Goal: Information Seeking & Learning: Stay updated

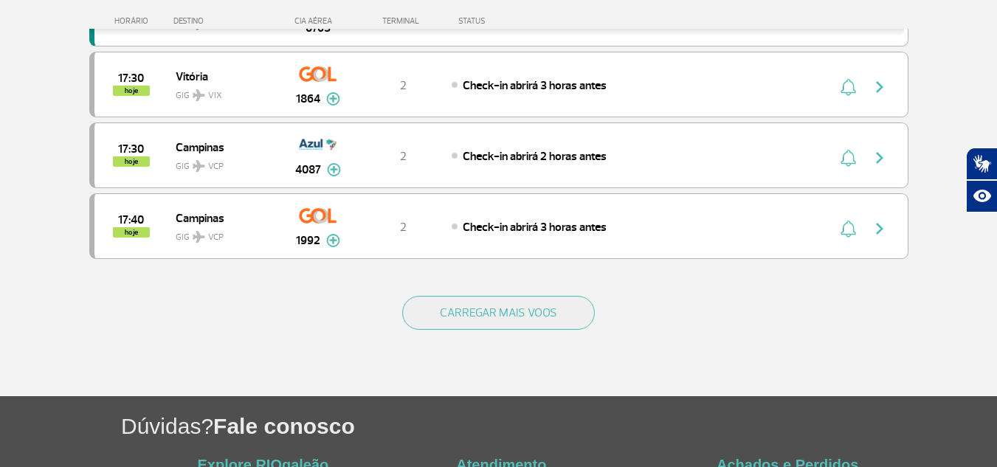
scroll to position [1463, 0]
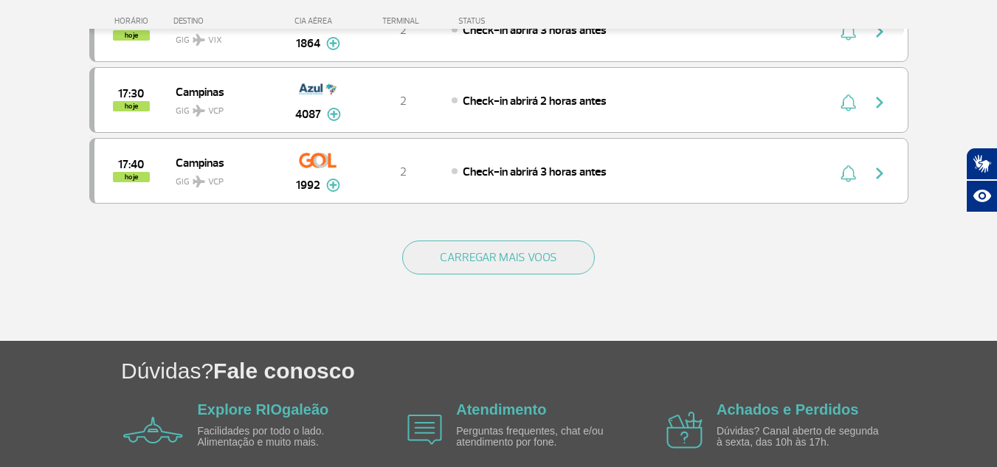
click at [457, 275] on div "CARREGAR MAIS VOOS" at bounding box center [498, 281] width 819 height 119
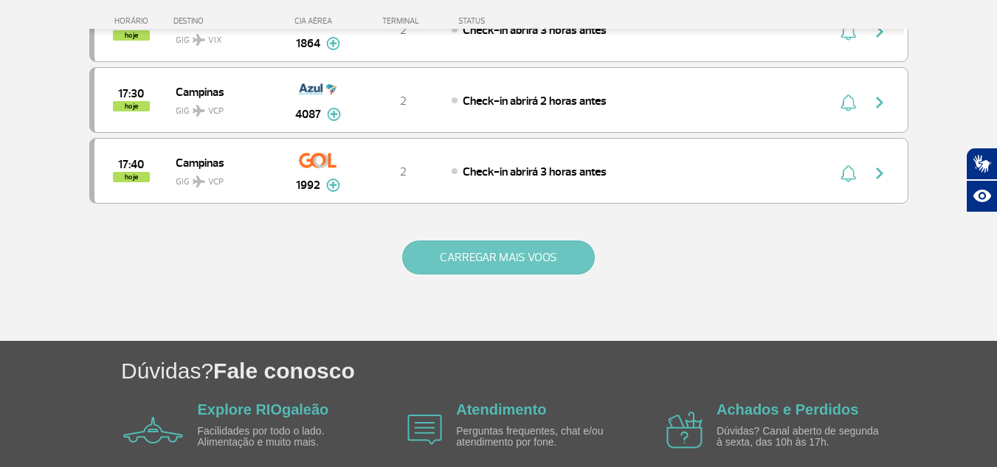
click at [471, 264] on button "CARREGAR MAIS VOOS" at bounding box center [498, 257] width 193 height 34
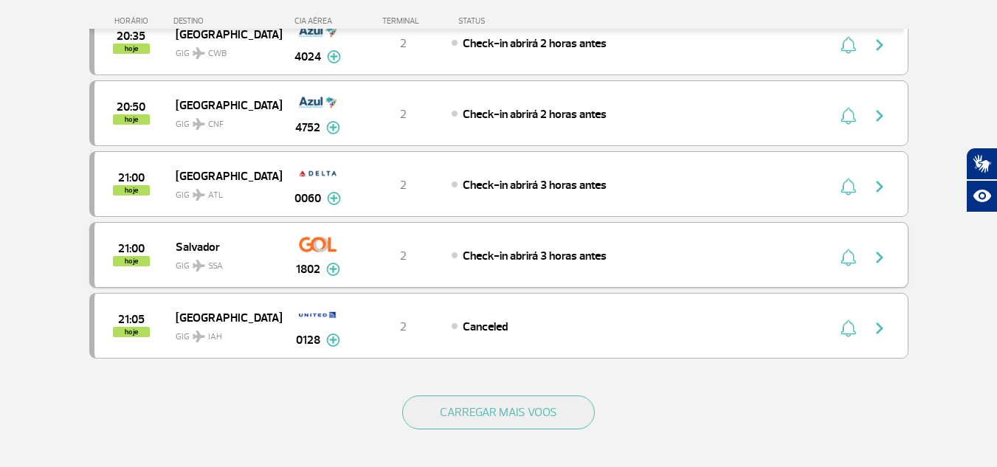
scroll to position [2864, 0]
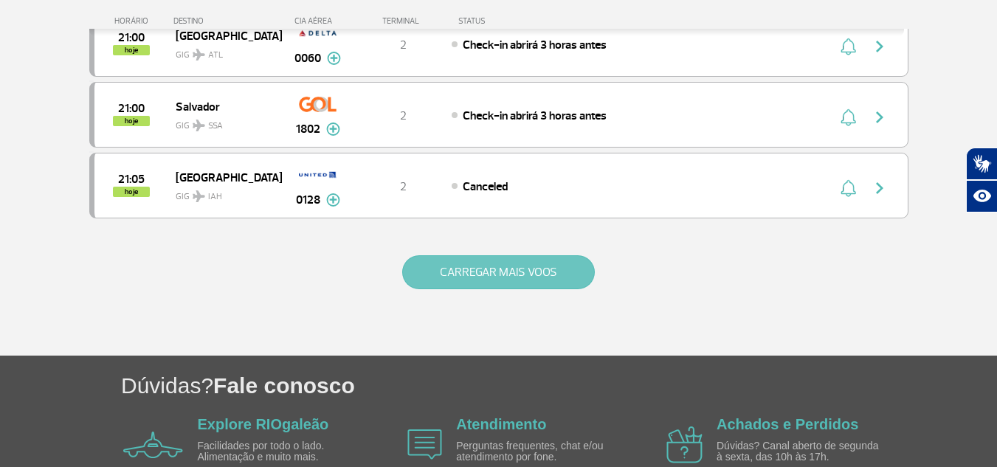
click at [465, 285] on button "CARREGAR MAIS VOOS" at bounding box center [498, 272] width 193 height 34
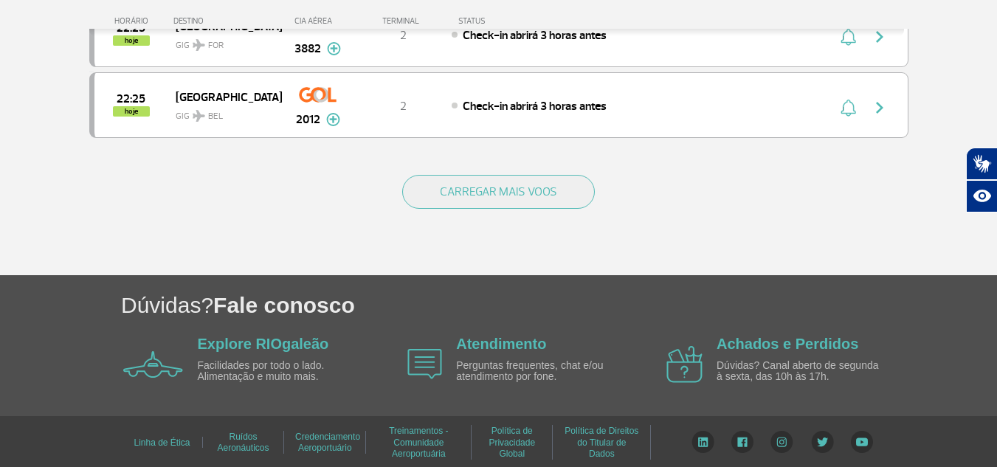
scroll to position [4364, 0]
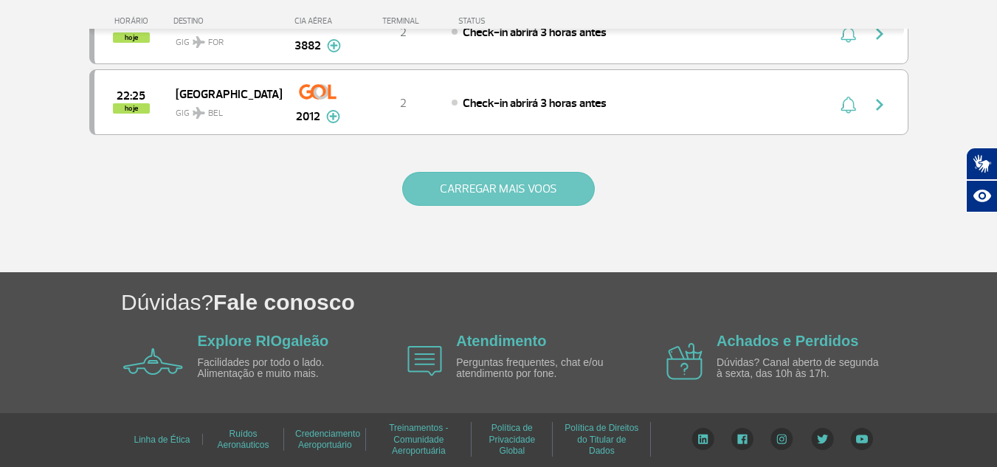
click at [468, 174] on button "CARREGAR MAIS VOOS" at bounding box center [498, 189] width 193 height 34
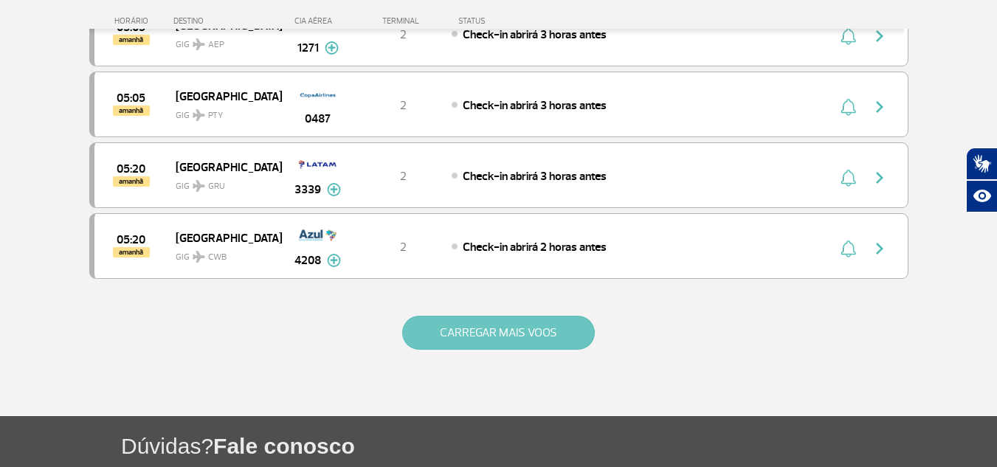
scroll to position [5692, 0]
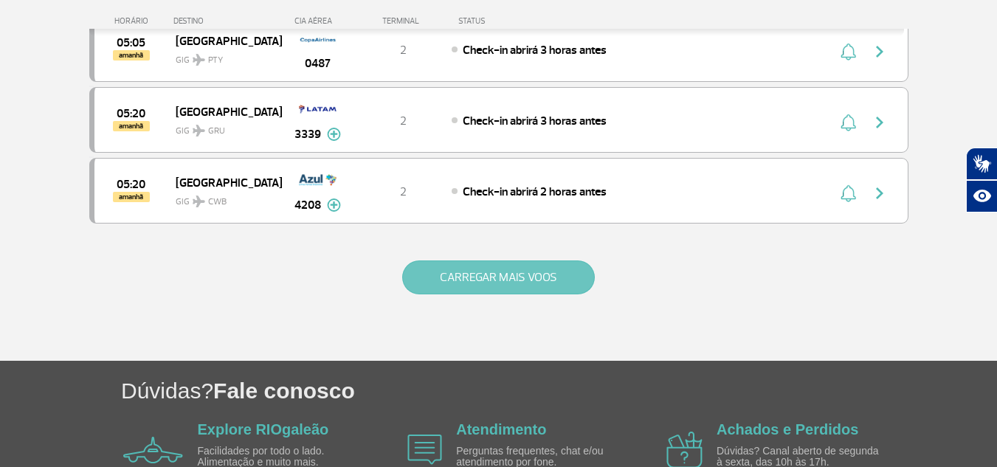
click at [471, 266] on button "CARREGAR MAIS VOOS" at bounding box center [498, 277] width 193 height 34
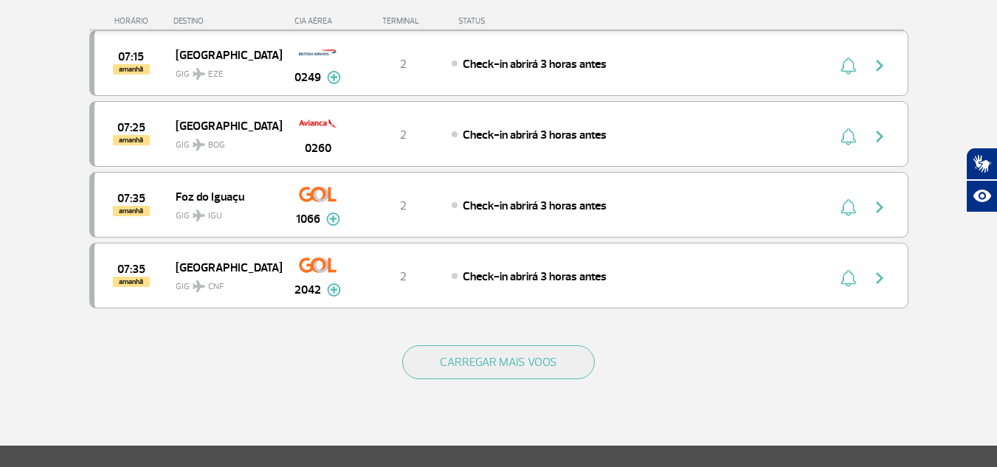
scroll to position [7197, 0]
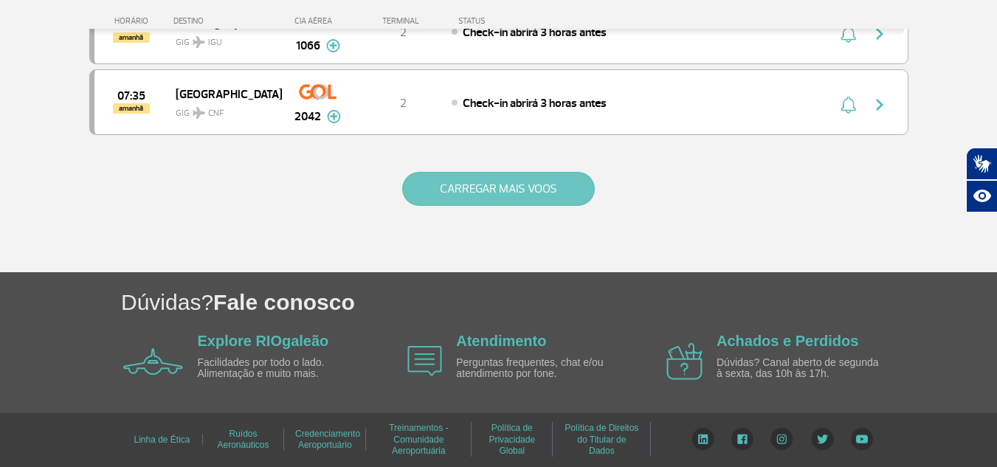
click at [451, 198] on button "CARREGAR MAIS VOOS" at bounding box center [498, 189] width 193 height 34
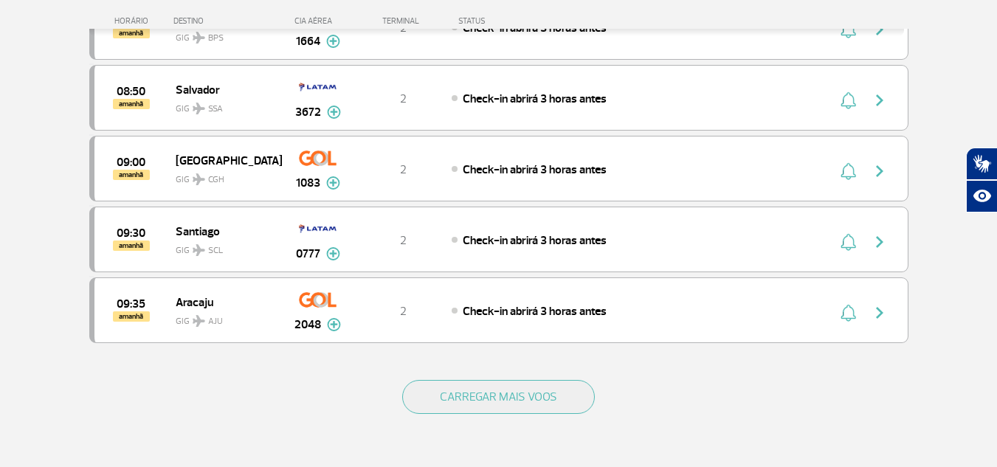
scroll to position [8525, 0]
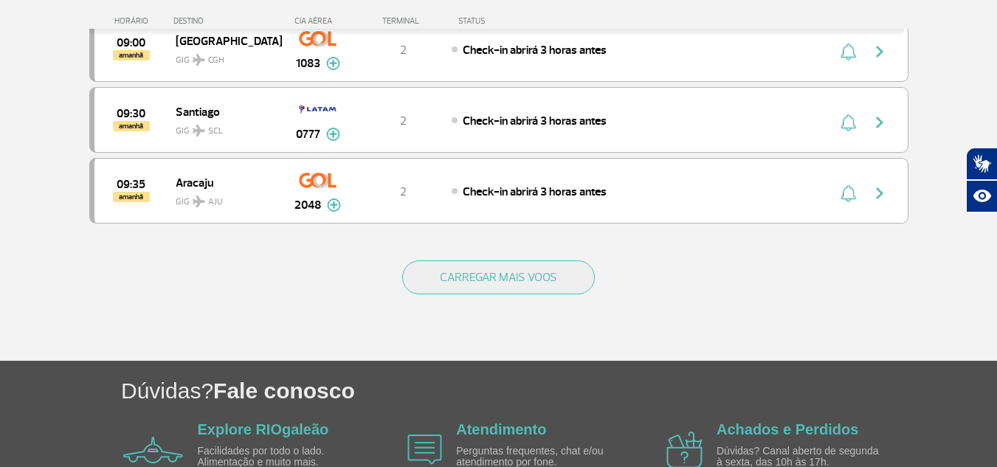
click at [664, 281] on div "CARREGAR MAIS VOOS" at bounding box center [498, 301] width 819 height 119
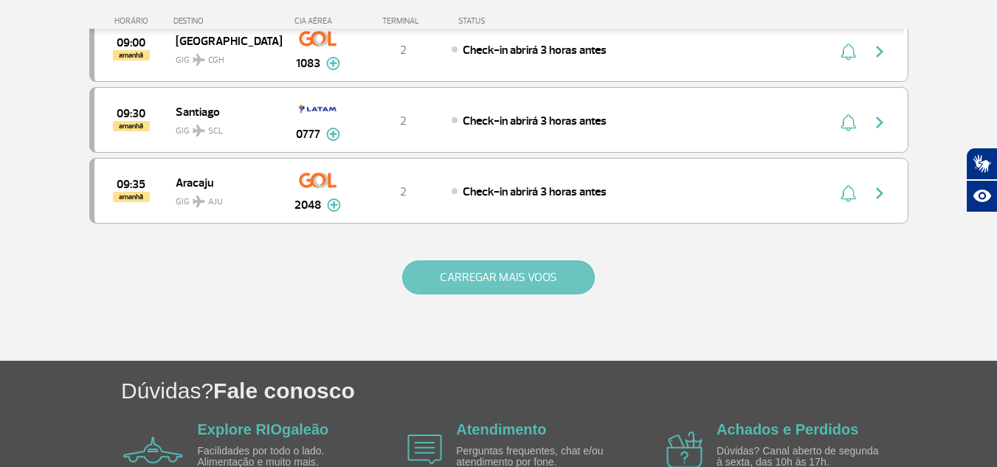
click at [468, 291] on button "CARREGAR MAIS VOOS" at bounding box center [498, 277] width 193 height 34
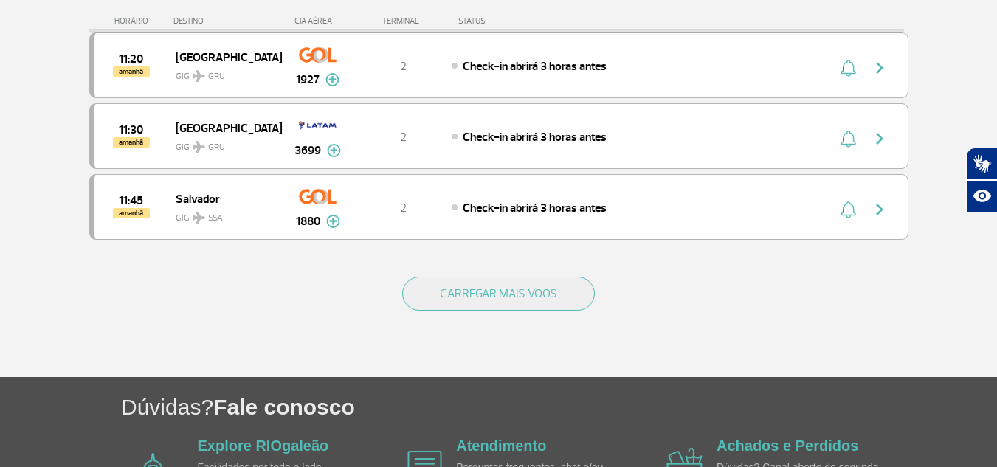
scroll to position [9926, 0]
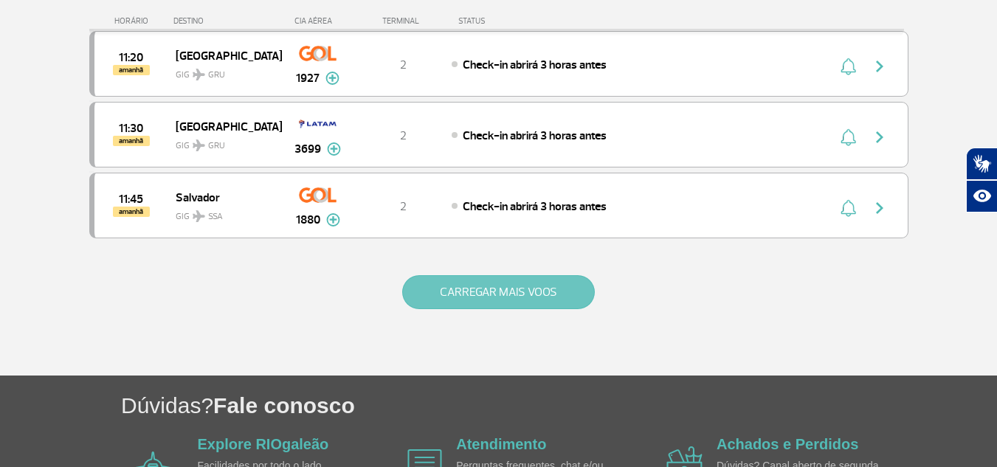
click at [504, 295] on button "CARREGAR MAIS VOOS" at bounding box center [498, 292] width 193 height 34
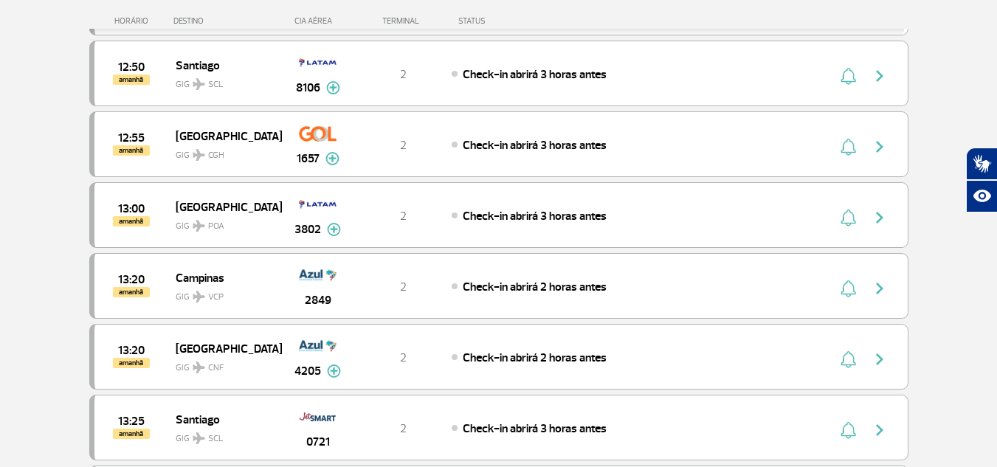
scroll to position [10590, 0]
